Goal: Check status: Check status

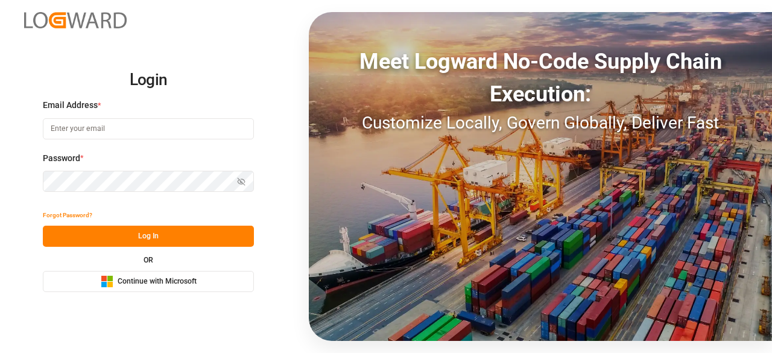
click at [90, 129] on input at bounding box center [148, 128] width 211 height 21
type input "charan.machavarapu@logward.com"
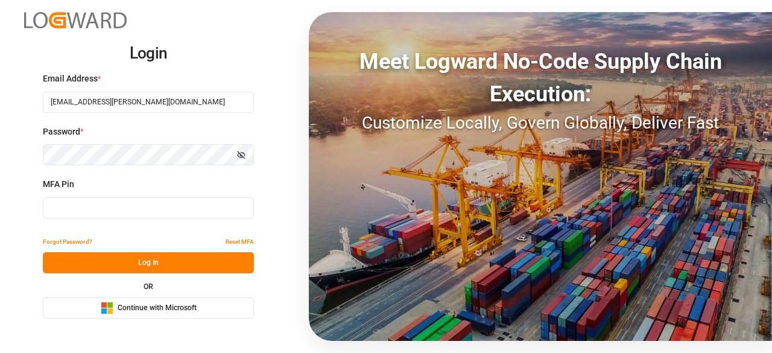
click at [129, 214] on input at bounding box center [148, 207] width 211 height 21
paste input "668456"
type input "668456"
click at [146, 259] on button "Log In" at bounding box center [148, 262] width 211 height 21
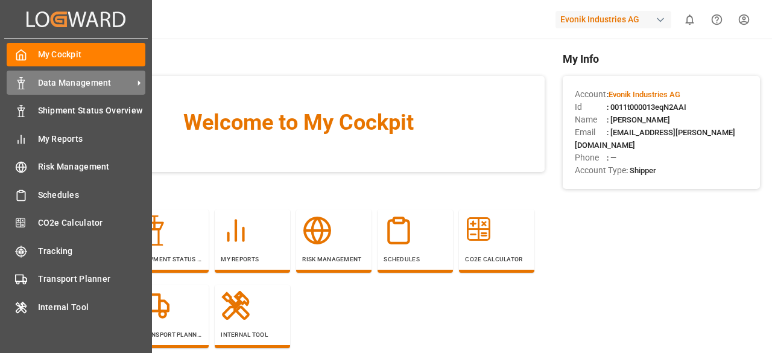
click at [42, 83] on span "Data Management" at bounding box center [85, 83] width 95 height 13
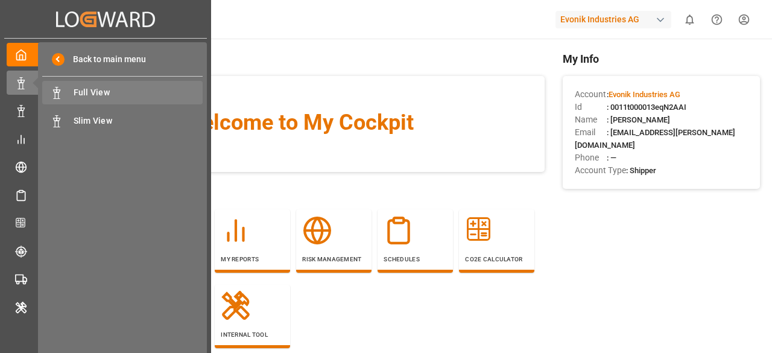
click at [90, 101] on div "Full View Full View" at bounding box center [122, 93] width 160 height 24
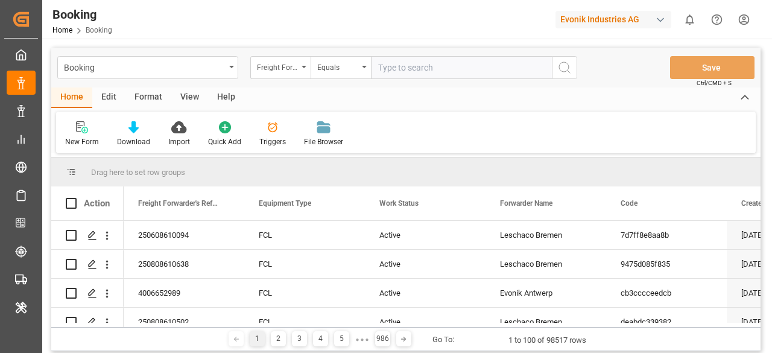
paste input "7001212659"
type input "7001212659"
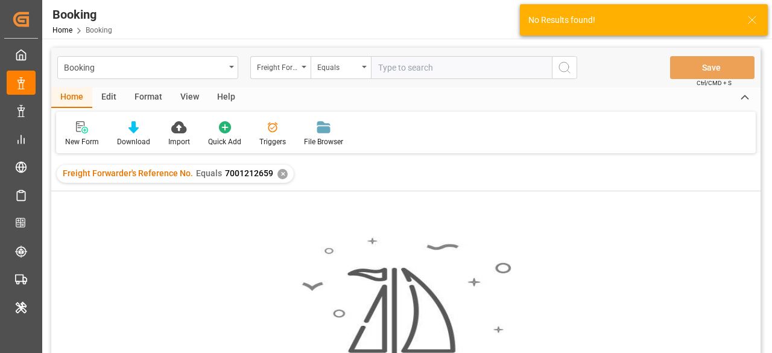
click at [280, 171] on div "✕" at bounding box center [282, 174] width 10 height 10
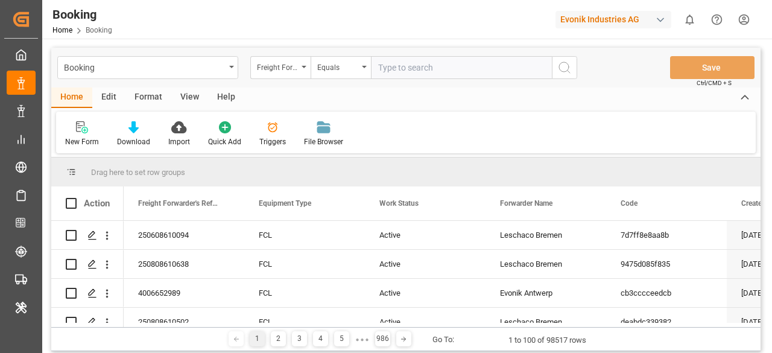
click at [300, 70] on div "Freight Forwarder's Reference No." at bounding box center [280, 67] width 60 height 23
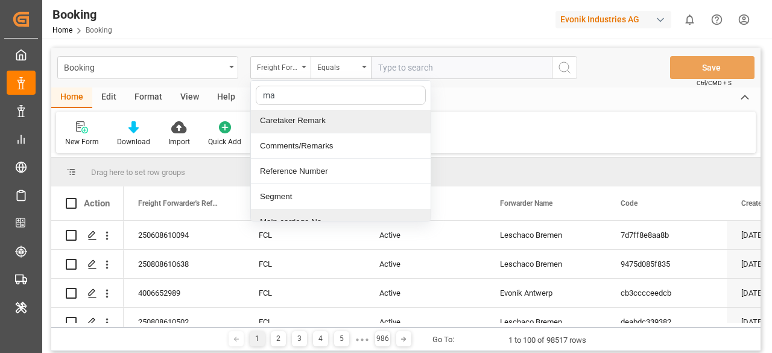
scroll to position [28, 0]
type input "mai"
click at [309, 125] on div "Main-carriage No." at bounding box center [341, 122] width 180 height 25
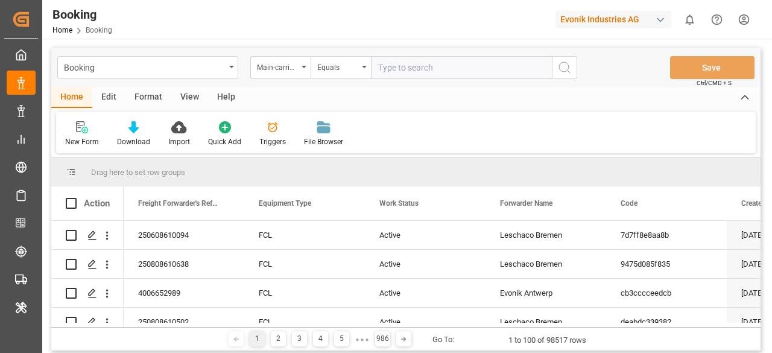
click at [429, 64] on input "text" at bounding box center [461, 67] width 181 height 23
paste input "7001212659"
type input "7001212659"
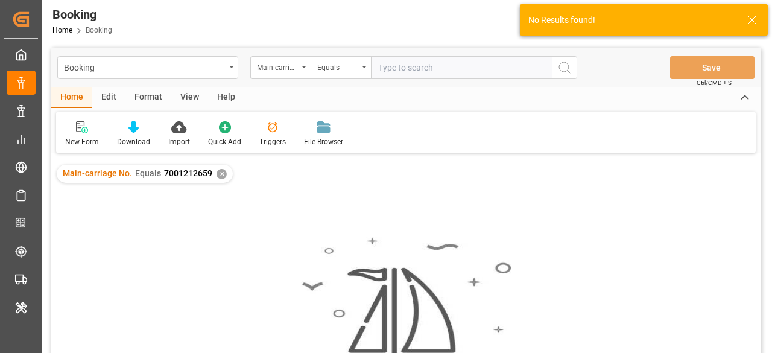
click at [219, 171] on div "✕" at bounding box center [221, 174] width 10 height 10
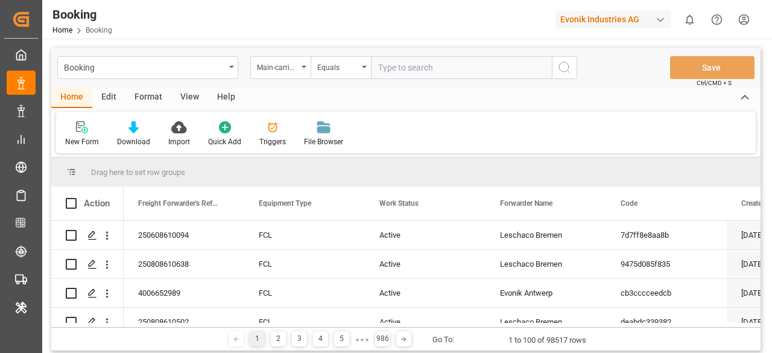
click at [104, 95] on div "Edit" at bounding box center [108, 97] width 33 height 20
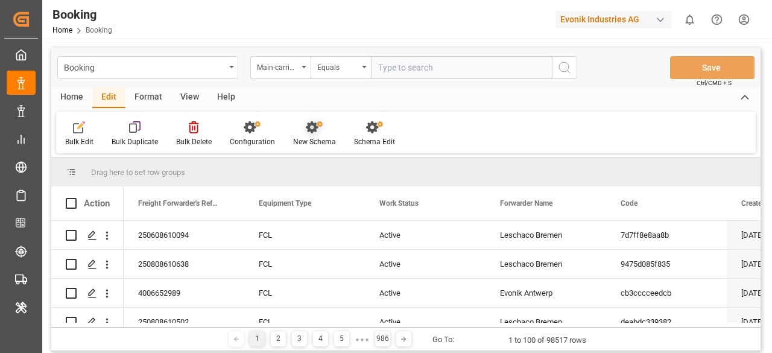
click at [309, 133] on icon at bounding box center [312, 127] width 12 height 12
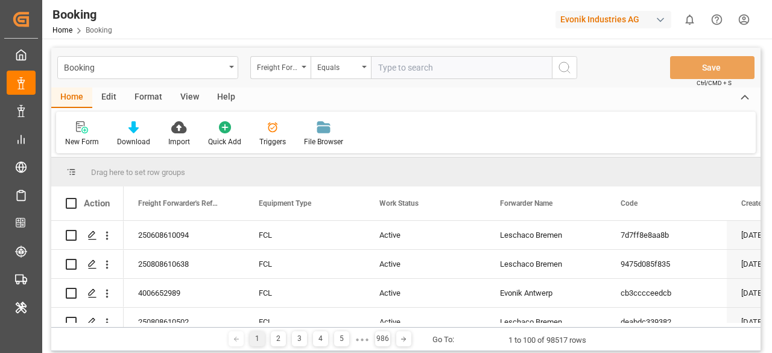
click at [108, 102] on div "Edit" at bounding box center [108, 97] width 33 height 20
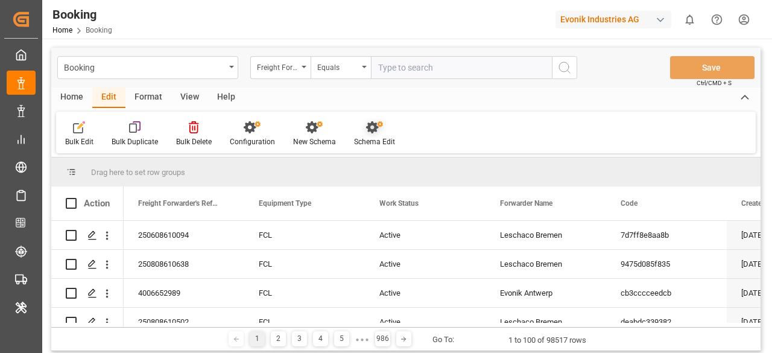
click at [371, 135] on div "Schema Edit" at bounding box center [374, 134] width 59 height 27
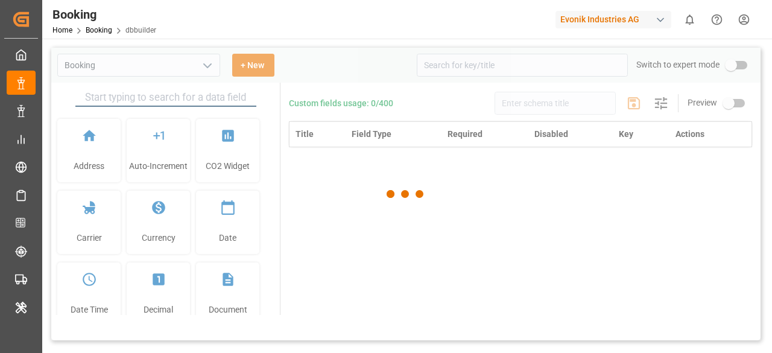
type input "Booking"
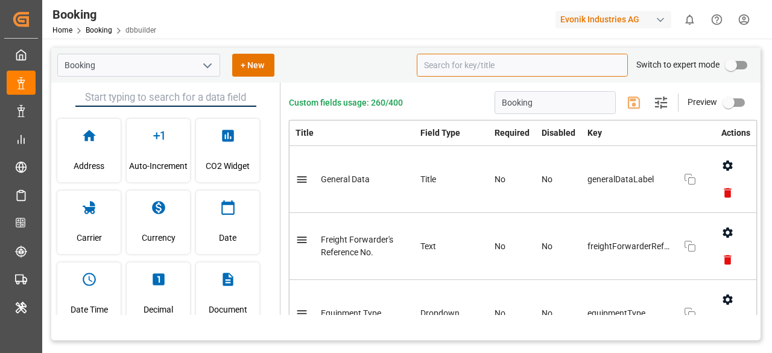
click at [479, 63] on input at bounding box center [522, 65] width 211 height 23
paste input "7001212659"
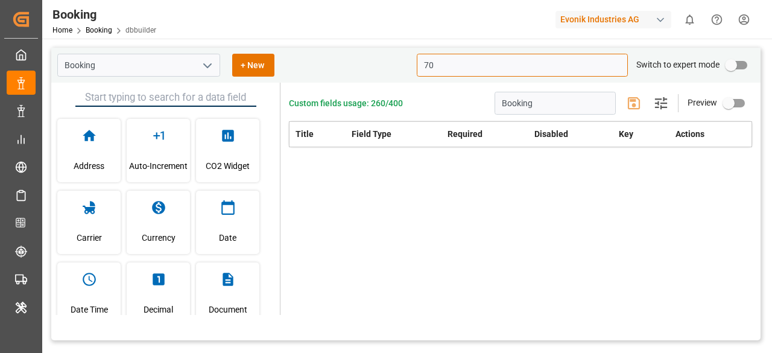
type input "7"
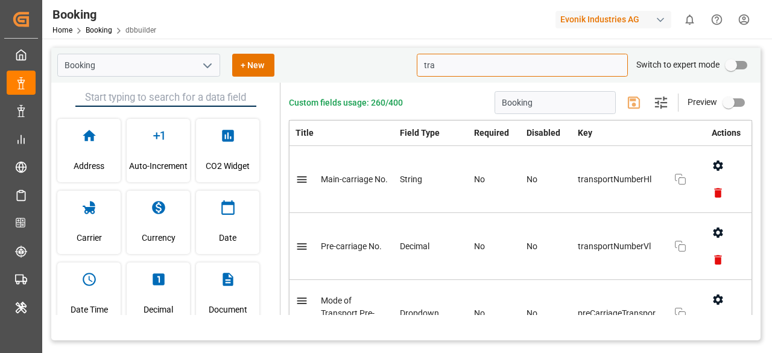
type input "tra"
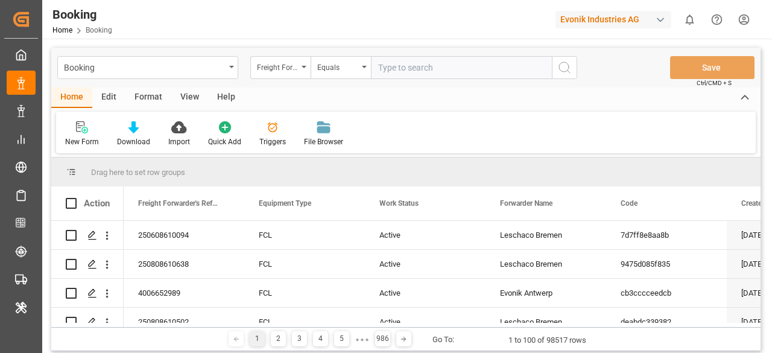
click at [110, 93] on div "Edit" at bounding box center [108, 97] width 33 height 20
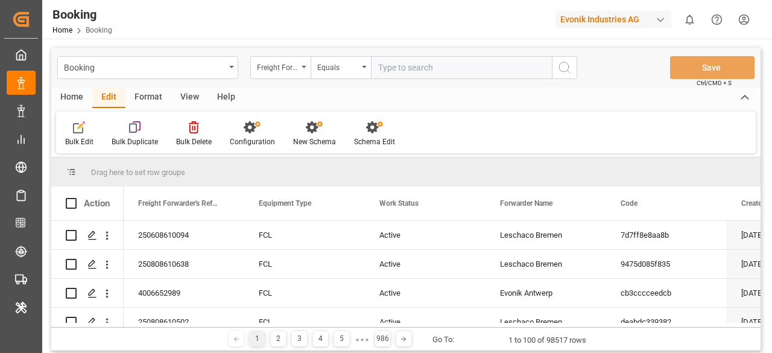
click at [407, 72] on input "text" at bounding box center [461, 67] width 181 height 23
paste input "7001212659"
type input "7001212659"
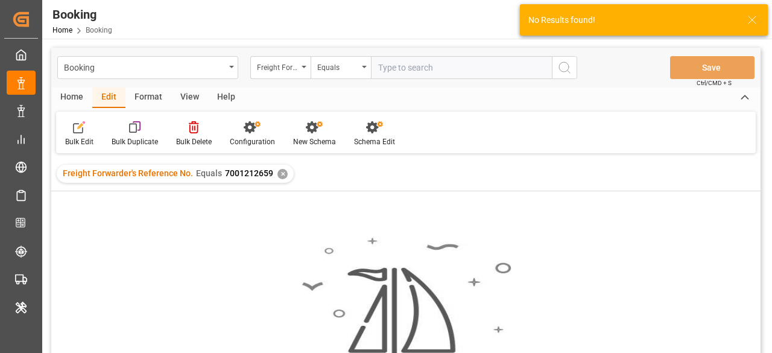
click at [281, 175] on div "✕" at bounding box center [282, 174] width 10 height 10
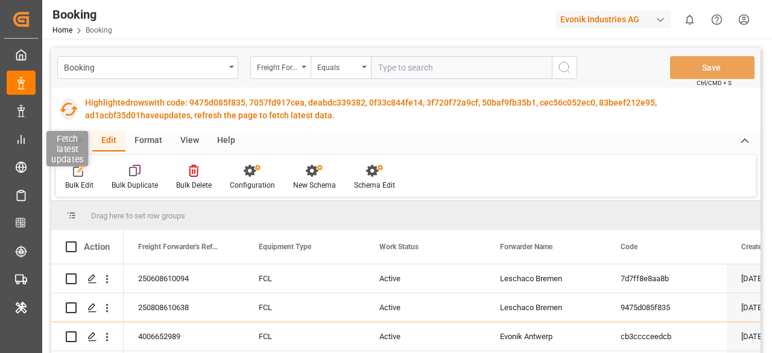
click at [72, 106] on icon "button" at bounding box center [68, 108] width 19 height 19
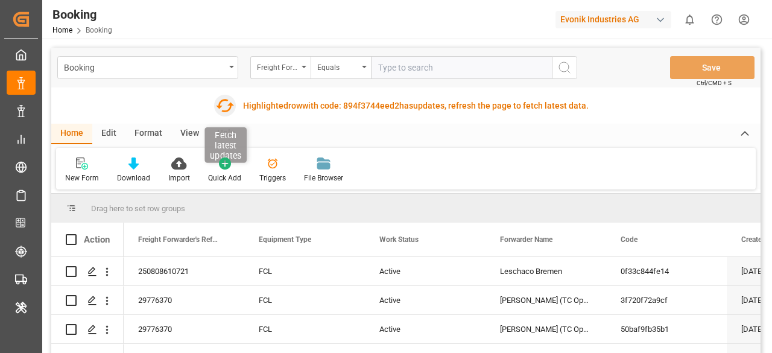
click at [222, 106] on icon "button" at bounding box center [224, 105] width 19 height 19
